Goal: Information Seeking & Learning: Learn about a topic

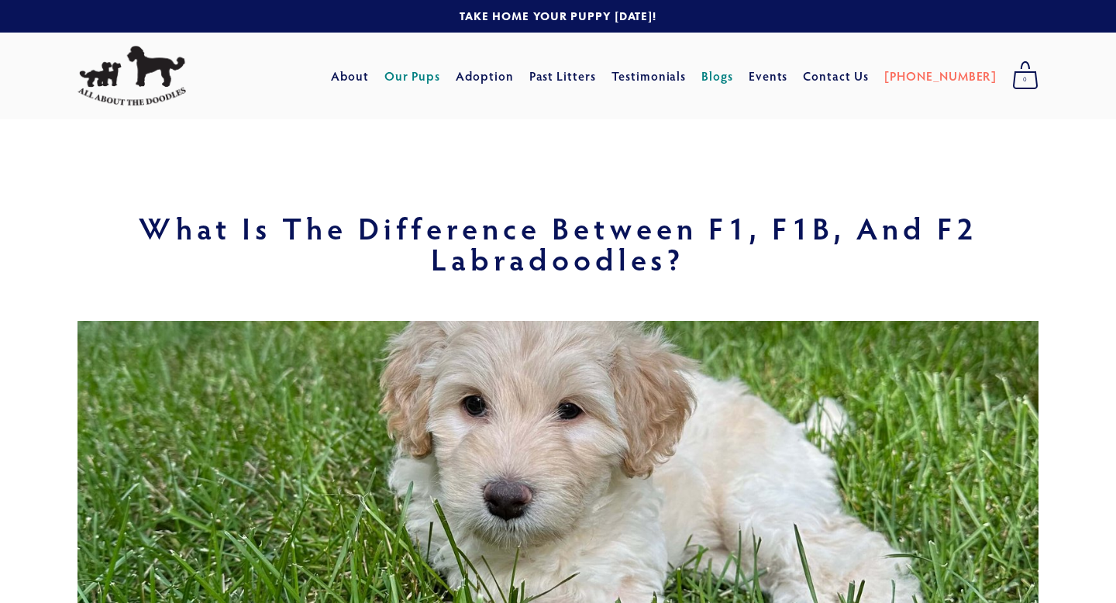
click at [441, 76] on link "Our Pups" at bounding box center [412, 76] width 57 height 28
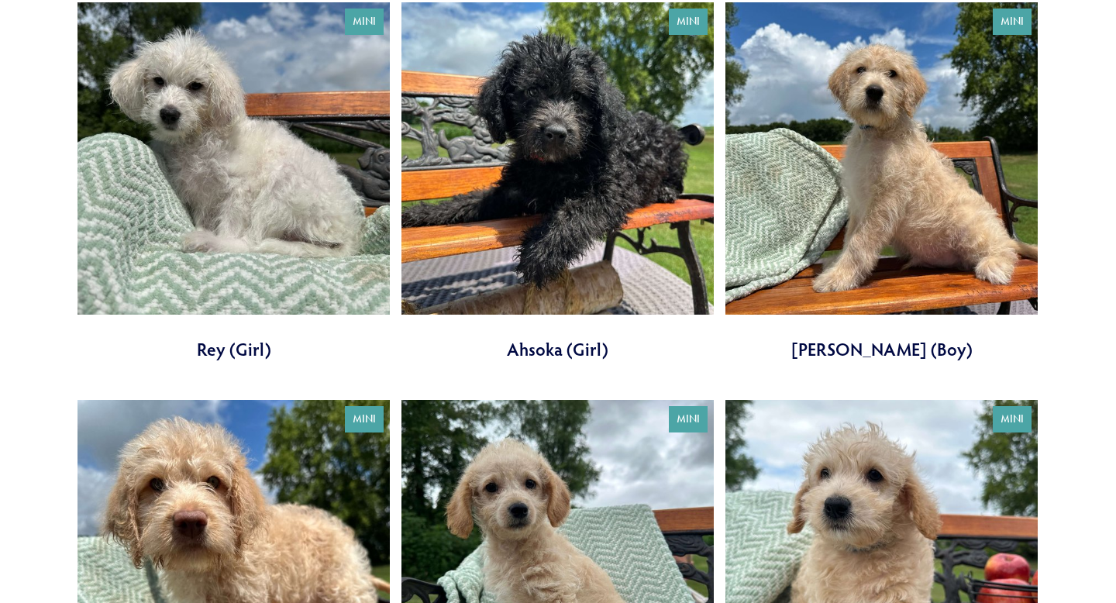
scroll to position [592, 0]
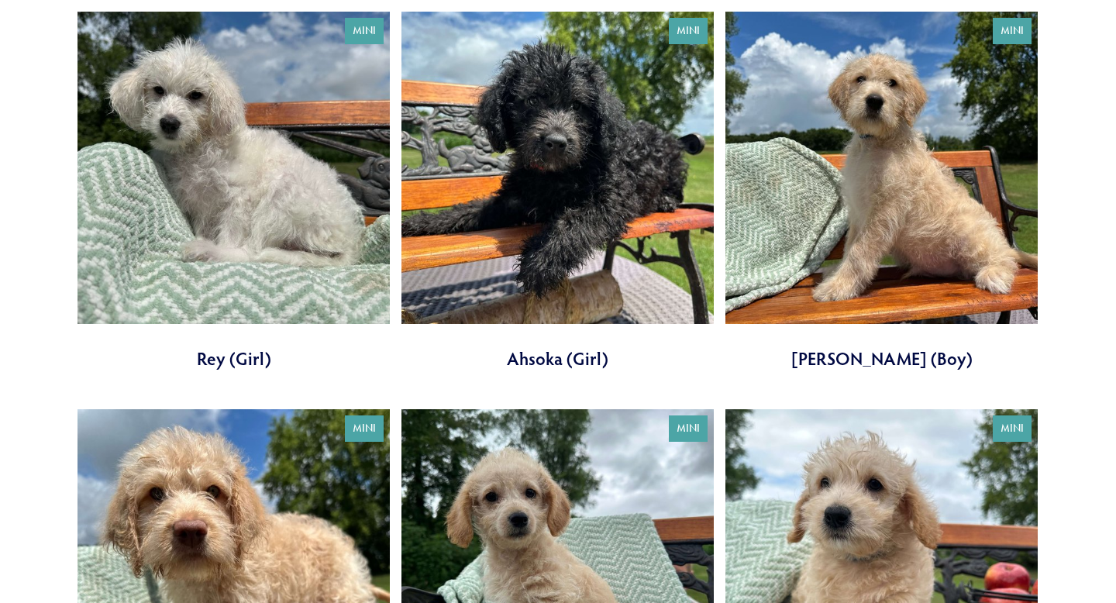
click at [559, 102] on link at bounding box center [557, 191] width 312 height 359
